Goal: Task Accomplishment & Management: Manage account settings

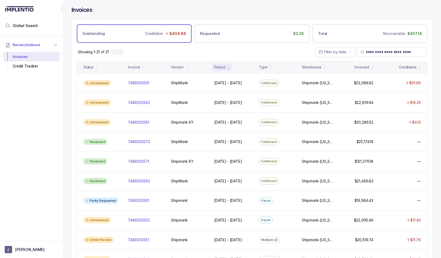
click at [168, 52] on div "Showing 1-21 of 21 Filter by date" at bounding box center [252, 52] width 361 height 18
click at [258, 7] on div "Invoices" at bounding box center [252, 12] width 362 height 13
click at [283, 14] on div "Invoices" at bounding box center [252, 12] width 362 height 13
click at [270, 51] on div "Showing 1-21 of 21 Filter by date" at bounding box center [252, 52] width 361 height 18
click at [43, 247] on button "jl justin lau" at bounding box center [31, 249] width 53 height 7
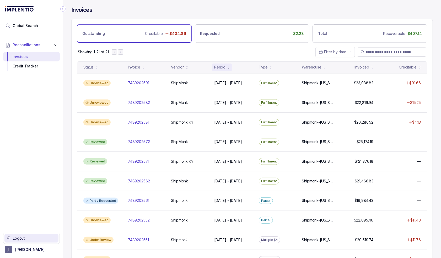
click at [40, 241] on li "Logout" at bounding box center [31, 238] width 54 height 8
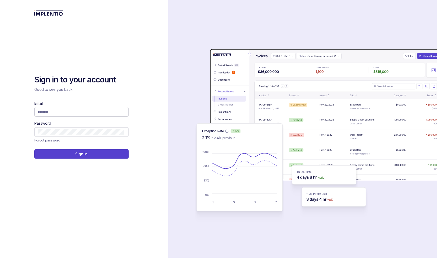
click at [61, 111] on input "Email" at bounding box center [81, 111] width 87 height 5
type input "**********"
